Goal: Transaction & Acquisition: Purchase product/service

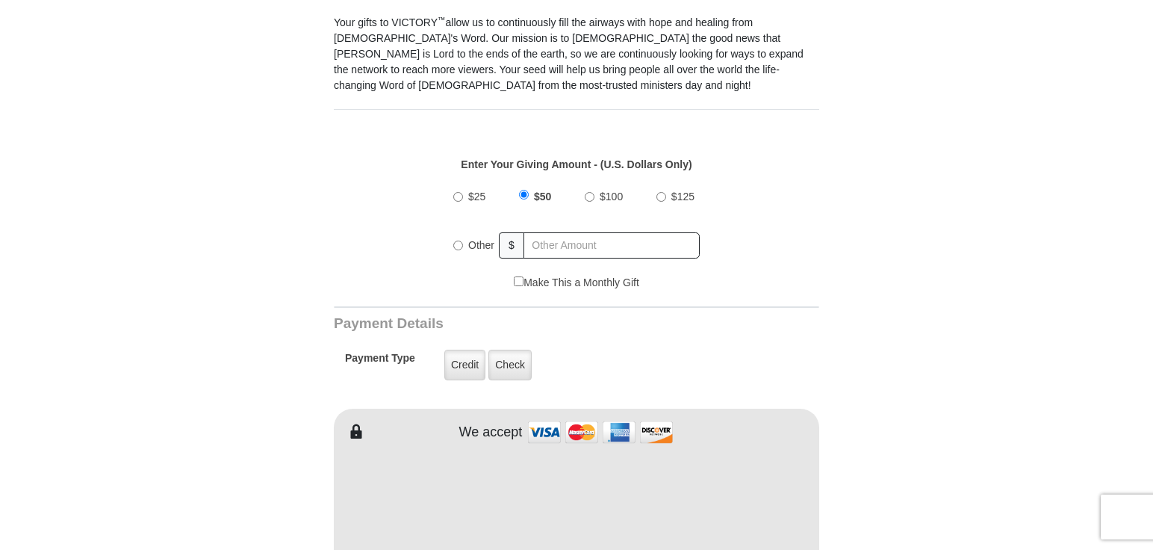
scroll to position [457, 0]
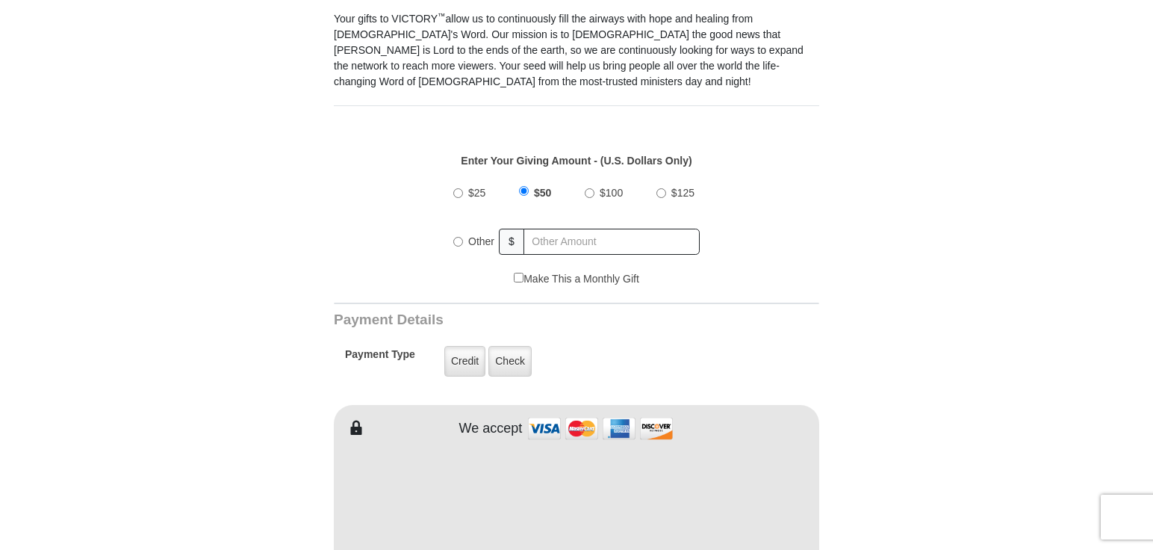
click at [459, 237] on input "Other" at bounding box center [458, 242] width 10 height 10
radio input "true"
click at [554, 229] on input "text" at bounding box center [612, 242] width 175 height 26
type input "30.00"
click at [477, 347] on label "Credit" at bounding box center [464, 361] width 41 height 31
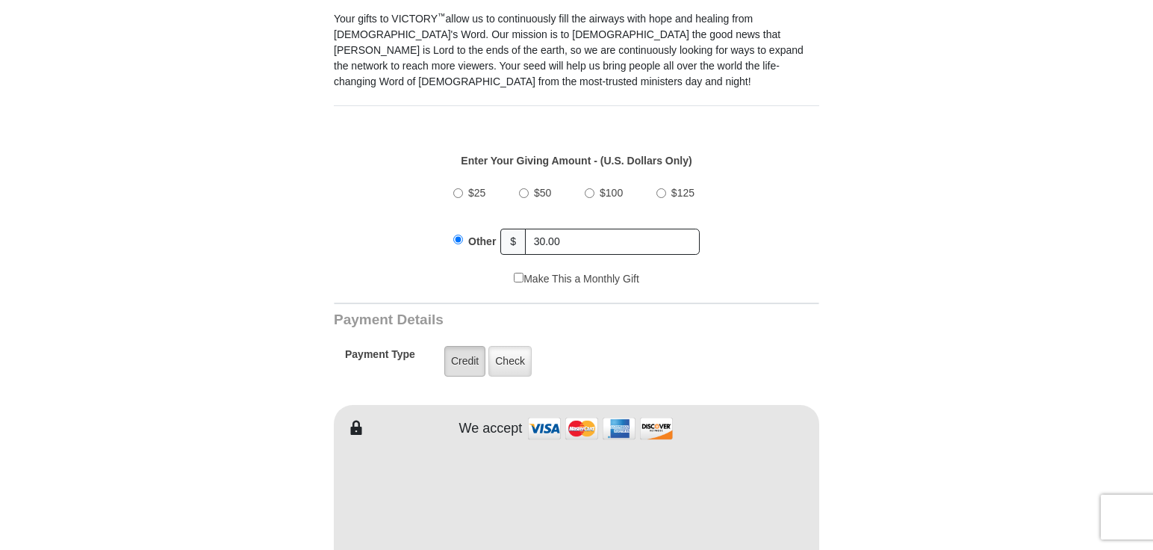
click at [0, 0] on input "Credit" at bounding box center [0, 0] width 0 height 0
click at [500, 346] on label "Check" at bounding box center [510, 361] width 43 height 31
click at [0, 0] on input "Check" at bounding box center [0, 0] width 0 height 0
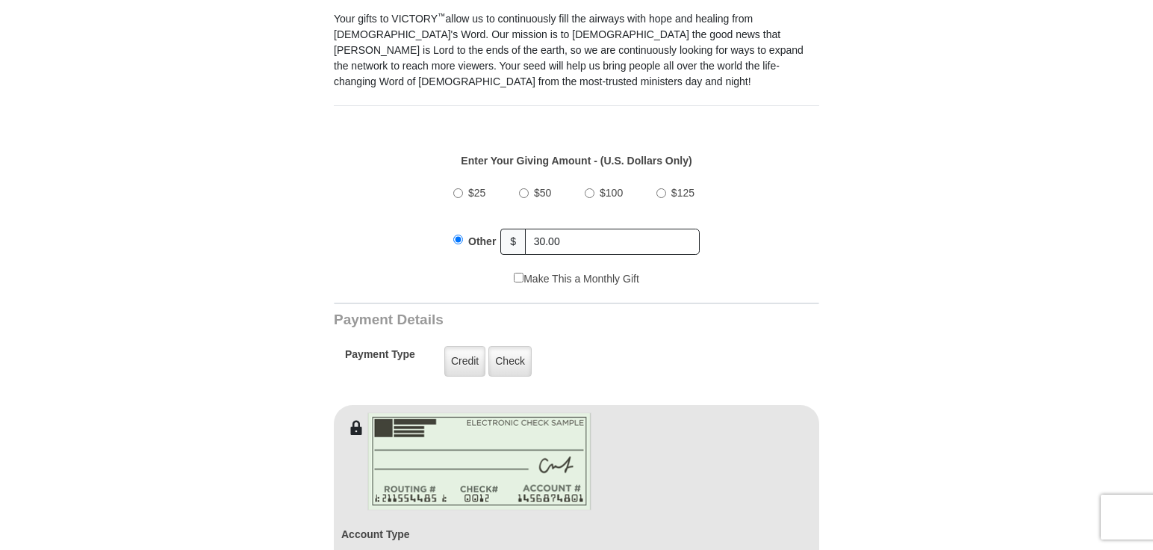
scroll to position [686, 0]
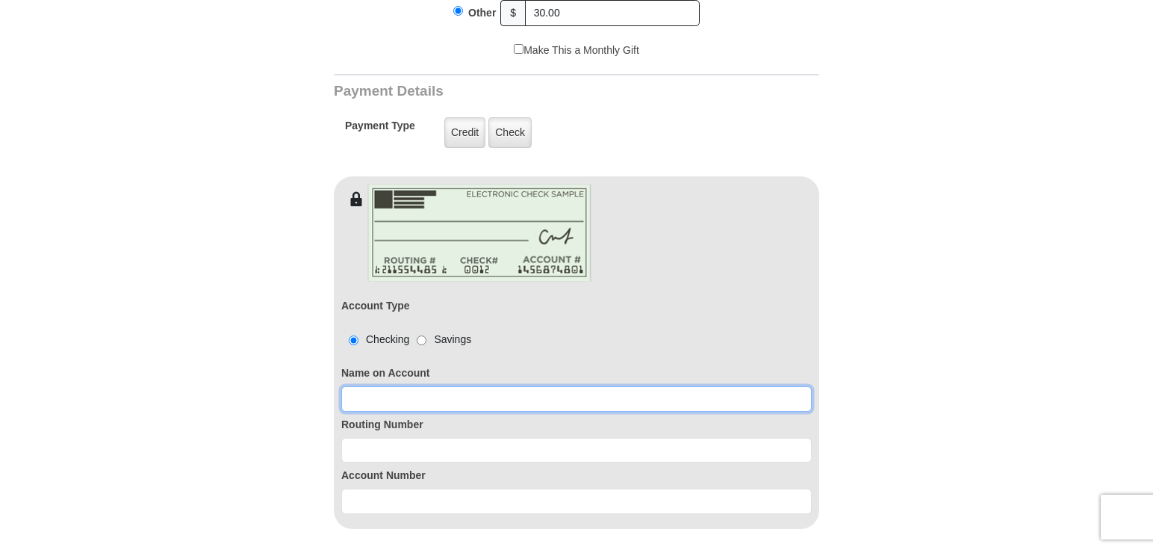
click at [377, 386] on input at bounding box center [576, 398] width 471 height 25
type input "[PERSON_NAME]"
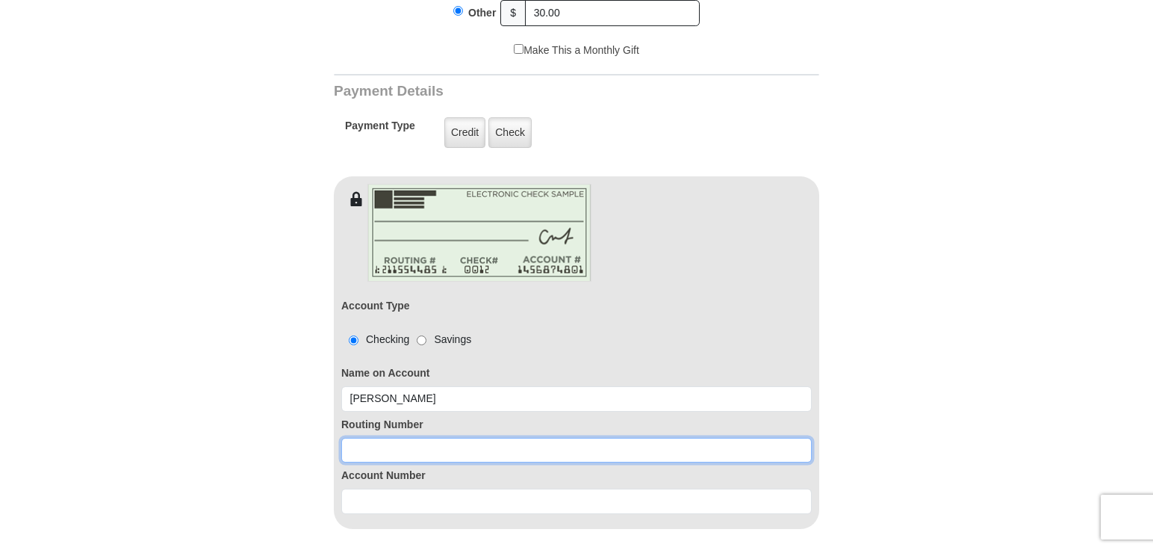
click at [394, 438] on input at bounding box center [576, 450] width 471 height 25
type input "271183701"
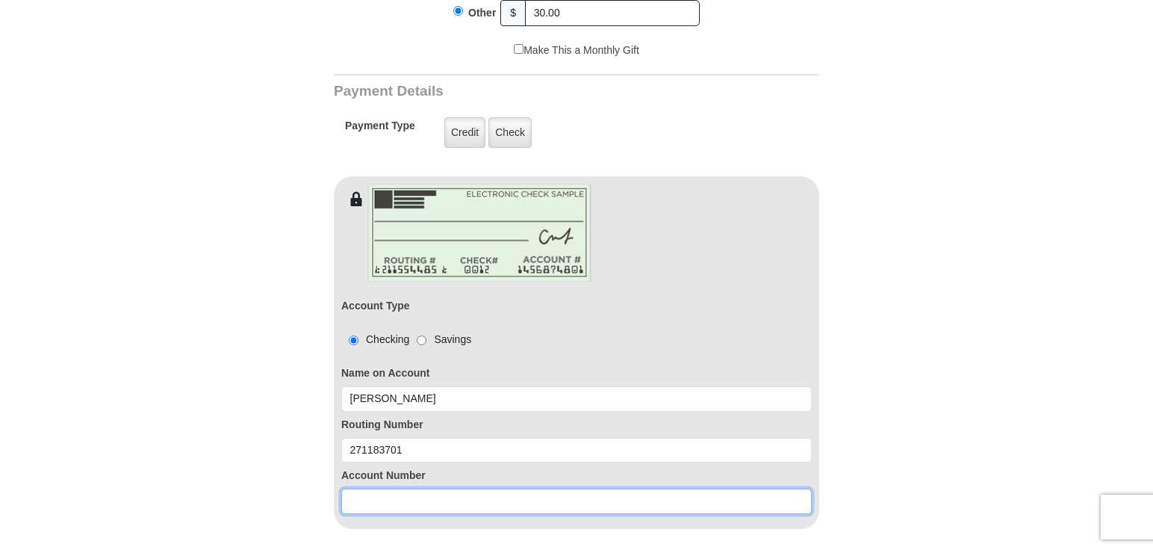
click at [385, 489] on input at bounding box center [576, 501] width 471 height 25
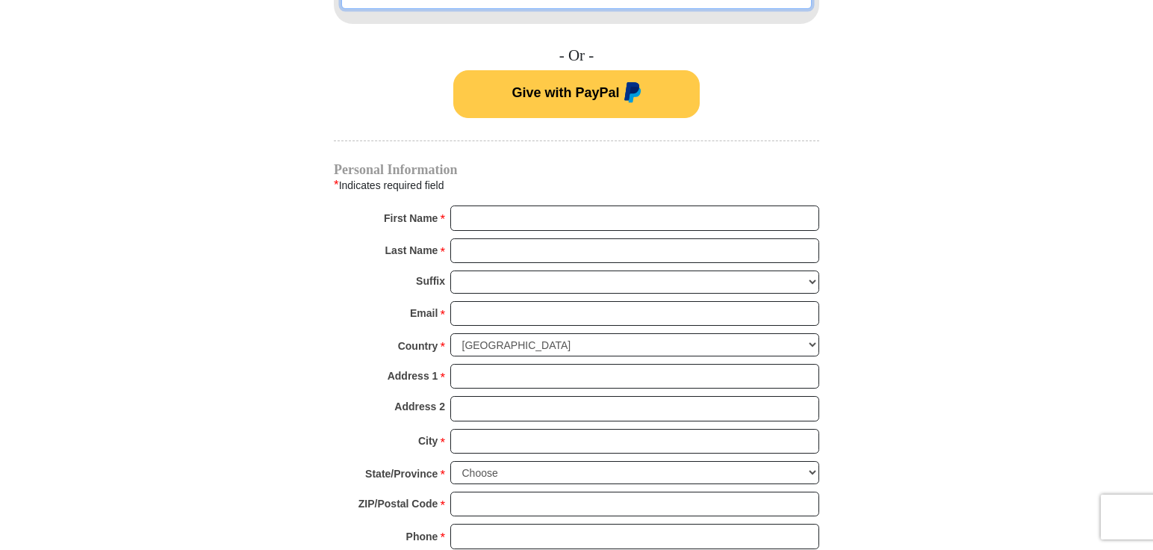
scroll to position [1219, 0]
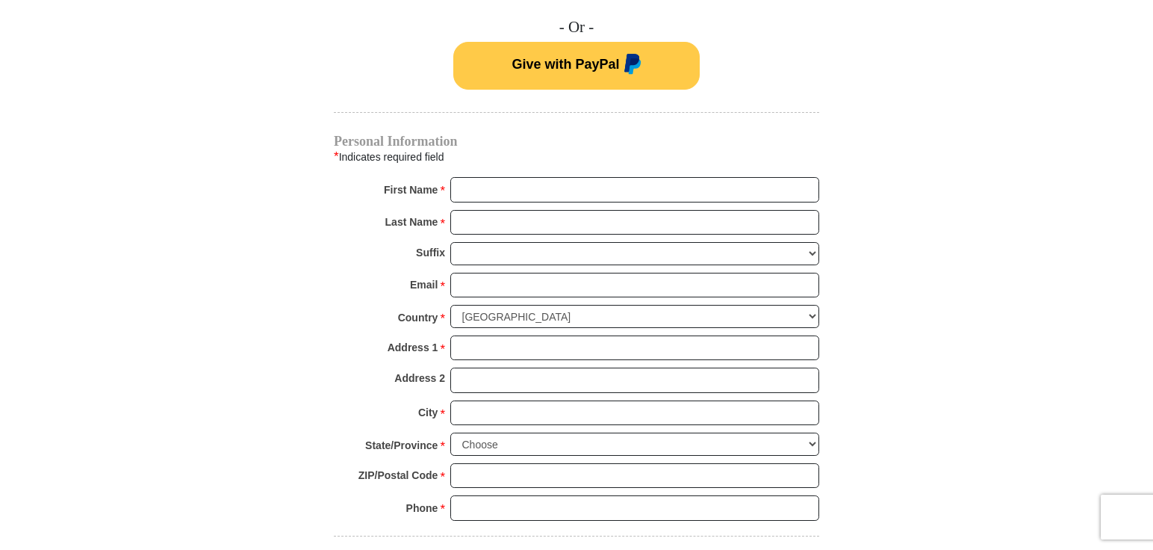
type input "012349860"
click at [486, 177] on input "First Name *" at bounding box center [634, 189] width 369 height 25
type input "[PERSON_NAME]"
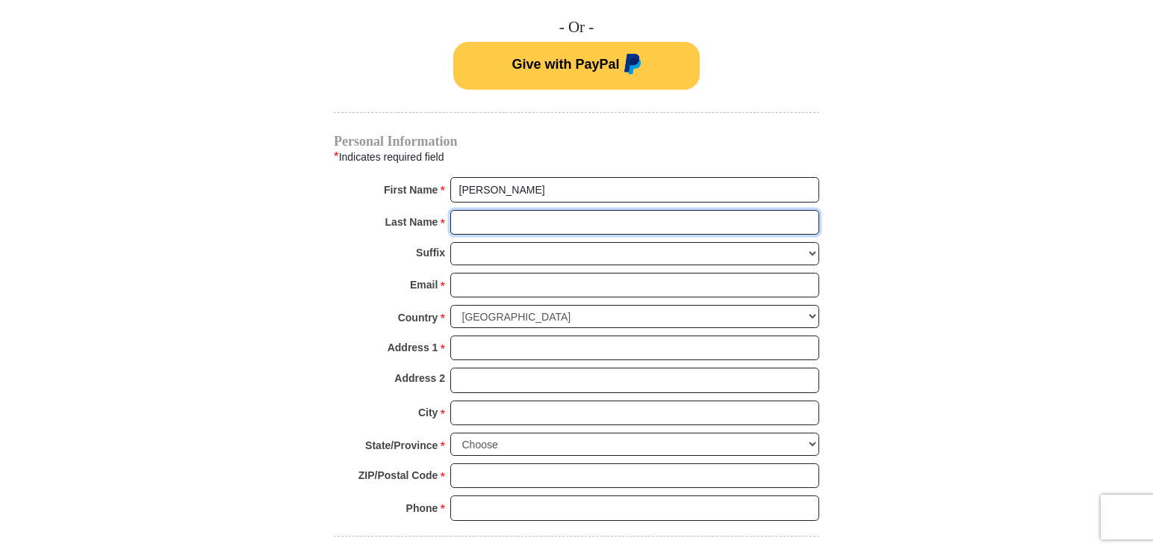
click at [481, 212] on input "Last Name *" at bounding box center [634, 222] width 369 height 25
type input "[PERSON_NAME]"
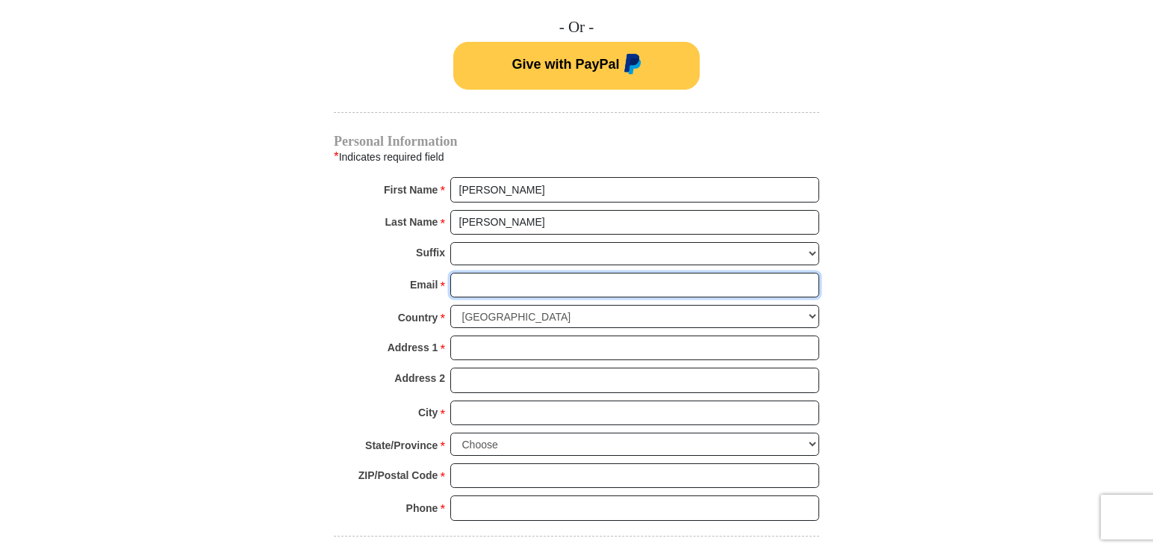
click at [486, 273] on input "Email *" at bounding box center [634, 285] width 369 height 25
type input "[EMAIL_ADDRESS][DOMAIN_NAME]"
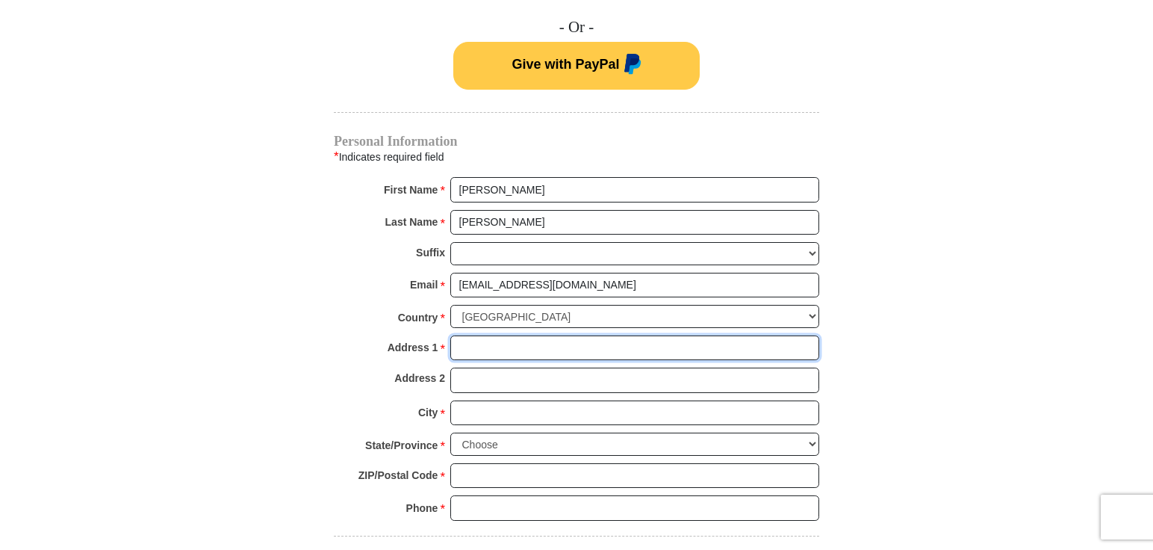
click at [484, 335] on input "Address 1 *" at bounding box center [634, 347] width 369 height 25
type input "[STREET_ADDRESS]"
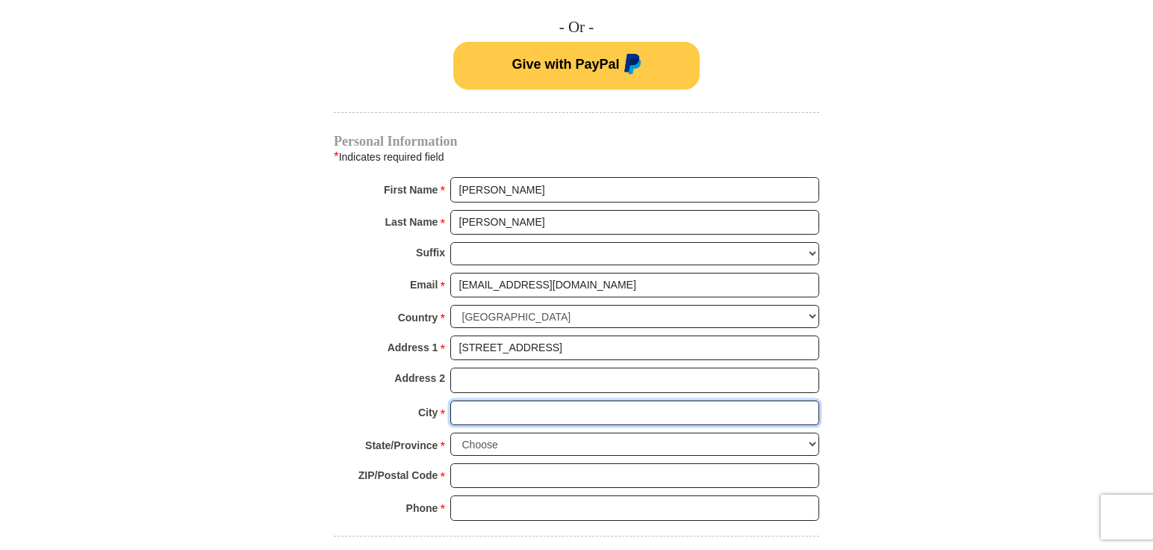
click at [487, 400] on input "City *" at bounding box center [634, 412] width 369 height 25
type input "Hopewell"
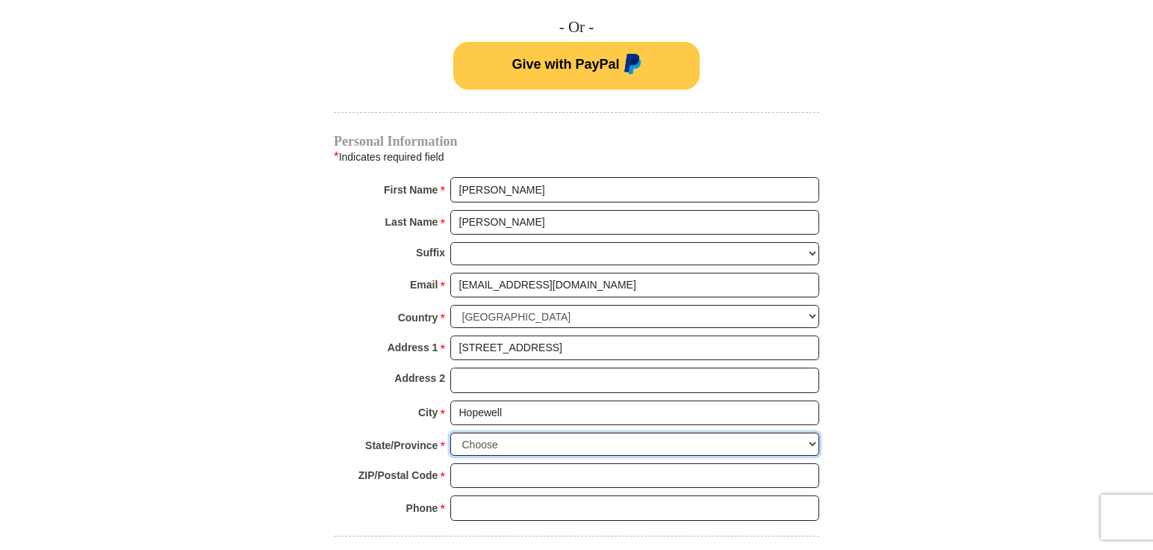
click at [450, 433] on select "Choose [US_STATE] [US_STATE] [US_STATE] [US_STATE] [US_STATE] Armed Forces Amer…" at bounding box center [634, 444] width 369 height 23
select select "IL"
click option "[US_STATE]" at bounding box center [0, 0] width 0 height 0
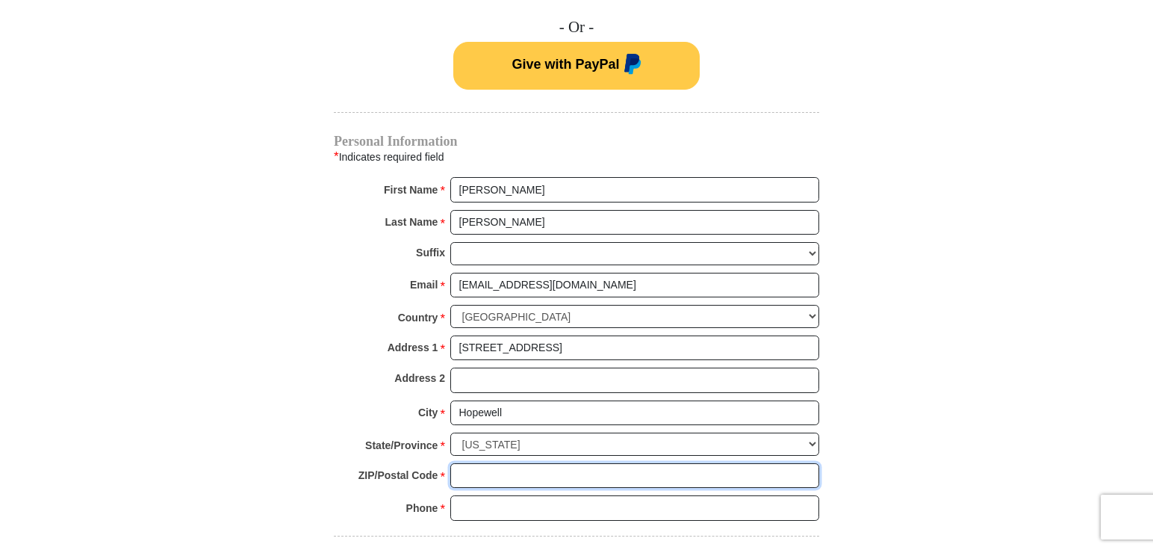
click at [478, 463] on input "ZIP/Postal Code *" at bounding box center [634, 475] width 369 height 25
type input "61565"
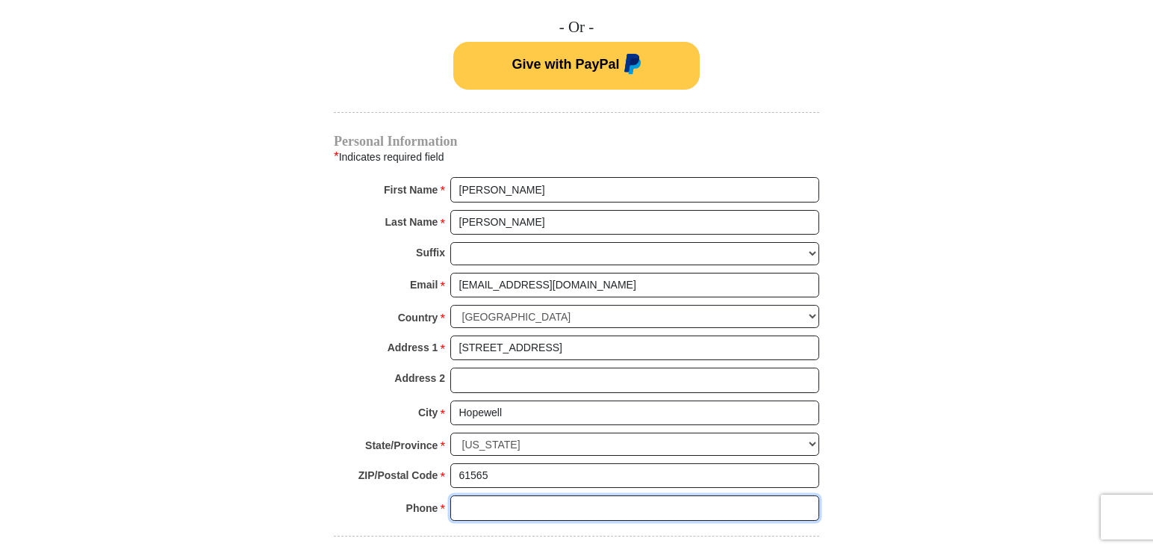
click at [467, 495] on input "Phone * *" at bounding box center [634, 507] width 369 height 25
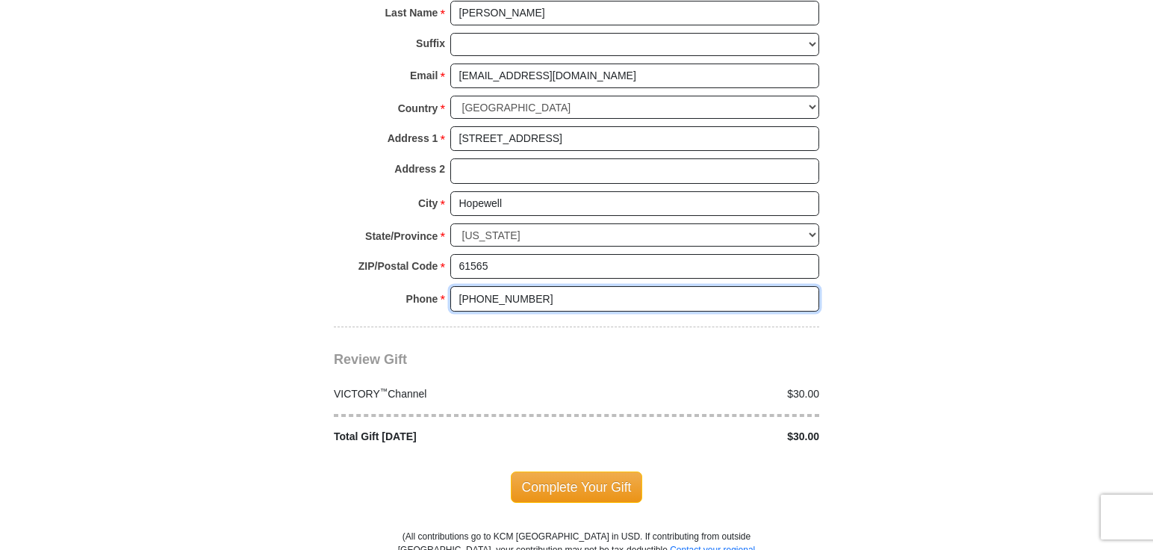
scroll to position [1524, 0]
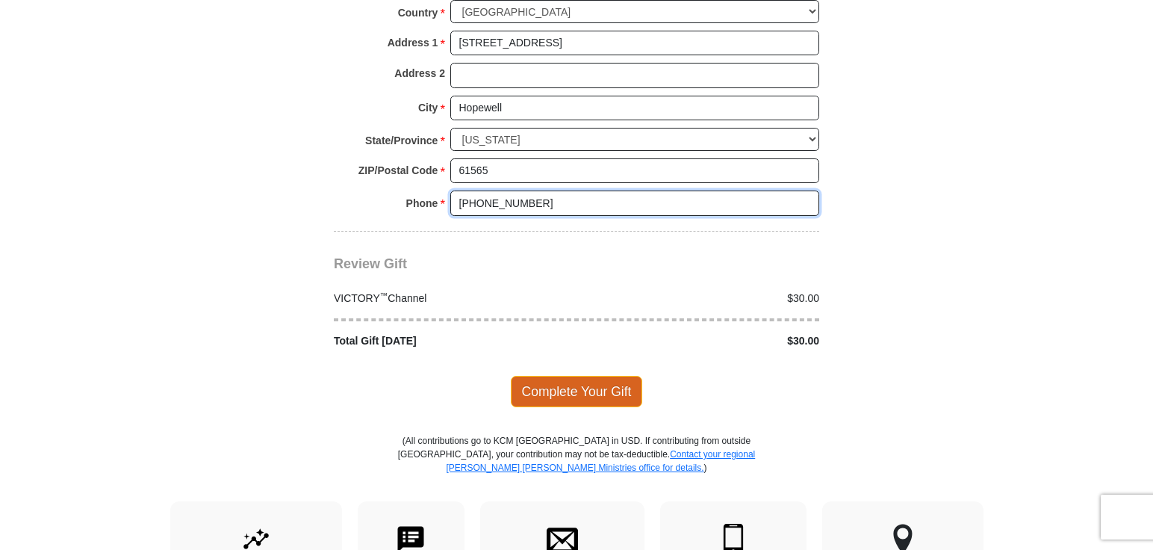
type input "[PHONE_NUMBER]"
click at [602, 376] on span "Complete Your Gift" at bounding box center [577, 391] width 132 height 31
